Goal: Information Seeking & Learning: Learn about a topic

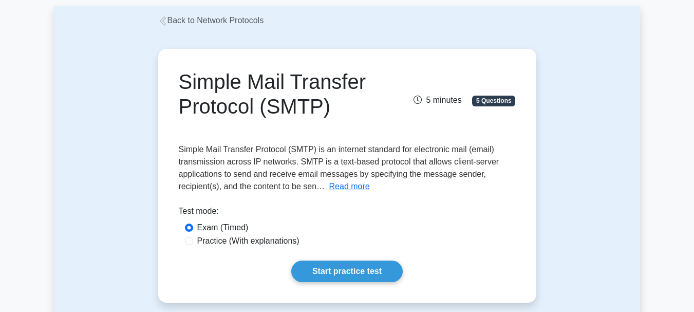
scroll to position [103, 0]
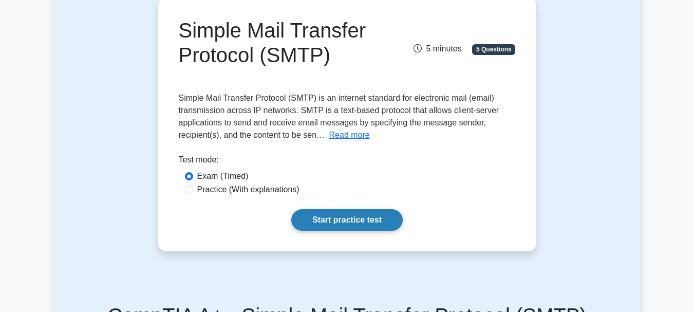
click at [337, 219] on link "Start practice test" at bounding box center [346, 220] width 111 height 22
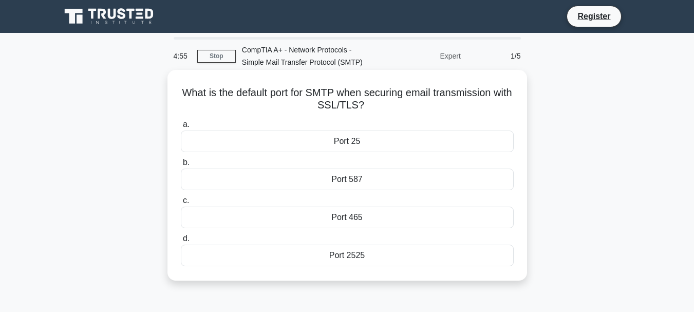
click at [350, 175] on div "Port 587" at bounding box center [347, 179] width 333 height 22
click at [181, 166] on input "b. Port 587" at bounding box center [181, 162] width 0 height 7
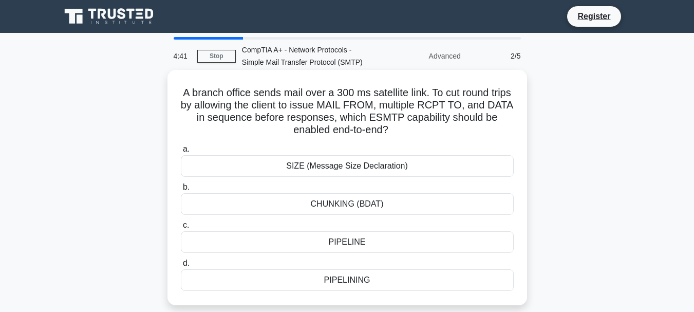
click at [364, 285] on div "PIPELINING" at bounding box center [347, 280] width 333 height 22
click at [181, 267] on input "d. PIPELINING" at bounding box center [181, 263] width 0 height 7
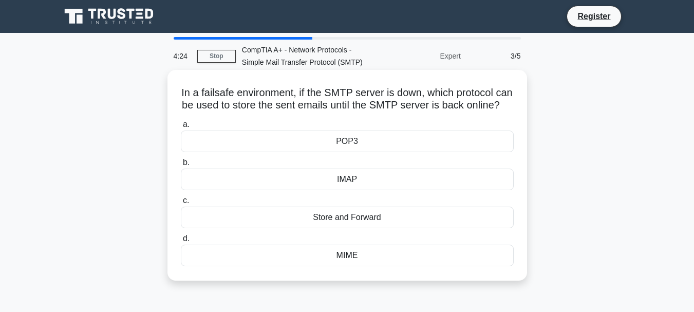
click at [334, 152] on div "POP3" at bounding box center [347, 141] width 333 height 22
click at [181, 128] on input "a. POP3" at bounding box center [181, 124] width 0 height 7
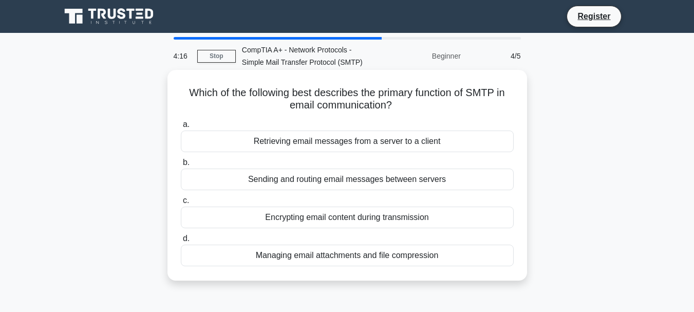
click at [336, 181] on div "Sending and routing email messages between servers" at bounding box center [347, 179] width 333 height 22
click at [181, 166] on input "b. Sending and routing email messages between servers" at bounding box center [181, 162] width 0 height 7
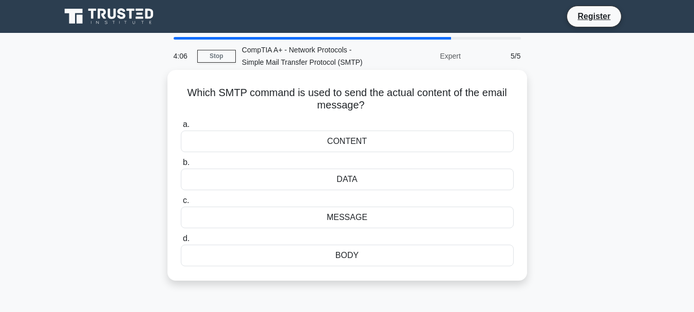
click at [347, 254] on div "BODY" at bounding box center [347, 255] width 333 height 22
click at [181, 242] on input "d. BODY" at bounding box center [181, 238] width 0 height 7
